Goal: Register for event/course

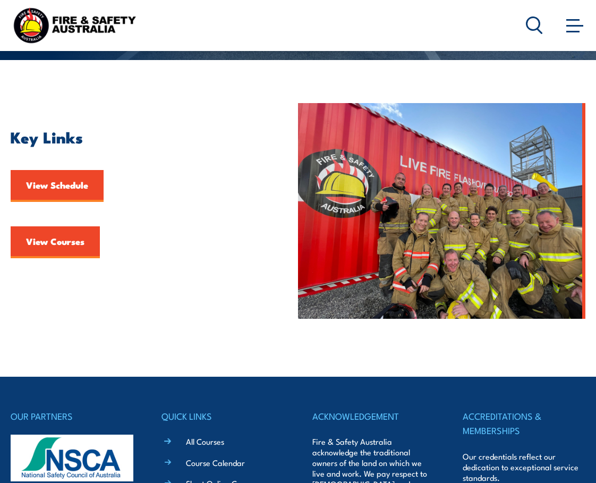
click at [77, 241] on link "View Courses" at bounding box center [55, 242] width 89 height 32
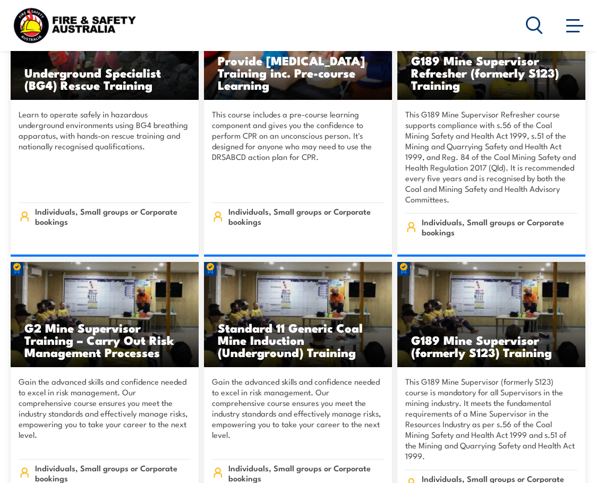
scroll to position [1222, 0]
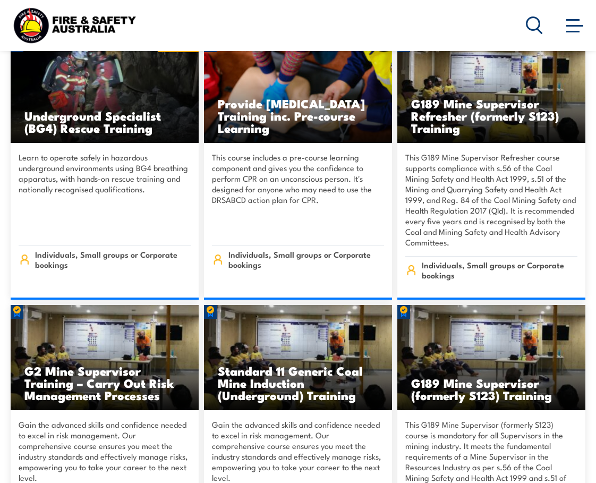
click at [271, 100] on h3 "Provide [MEDICAL_DATA] Training inc. Pre-course Learning" at bounding box center [298, 115] width 160 height 37
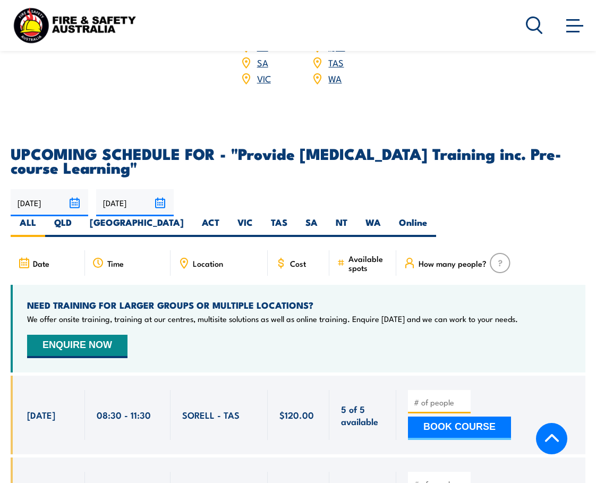
scroll to position [1860, 0]
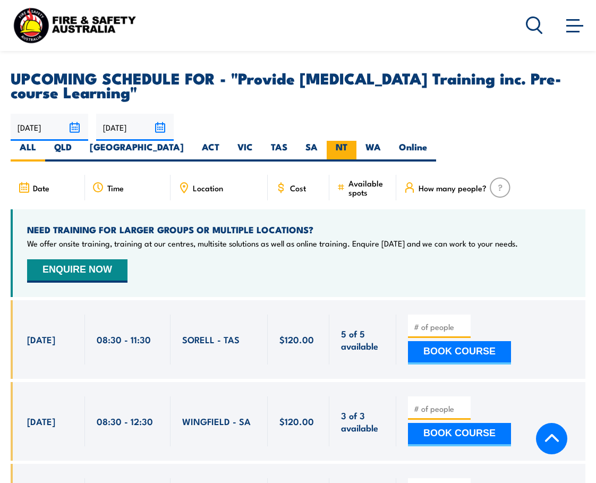
click at [357, 141] on label "NT" at bounding box center [342, 151] width 30 height 21
click at [354, 141] on input "NT" at bounding box center [350, 144] width 7 height 7
radio input "true"
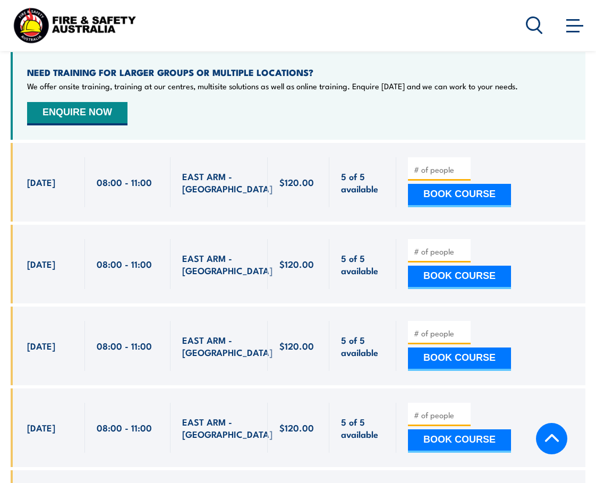
scroll to position [2070, 0]
